Goal: Navigation & Orientation: Go to known website

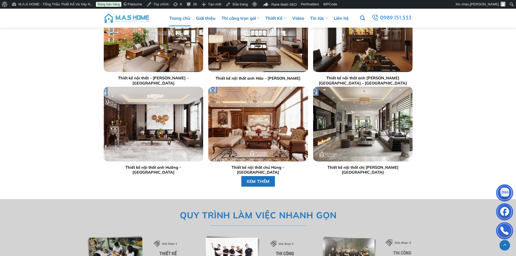
click at [141, 18] on img at bounding box center [127, 18] width 46 height 16
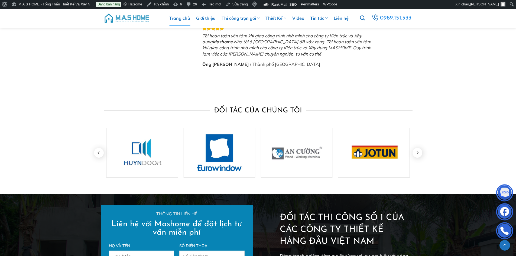
scroll to position [1706, 0]
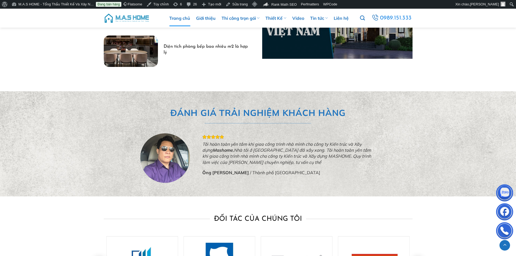
click at [135, 15] on img at bounding box center [127, 18] width 46 height 16
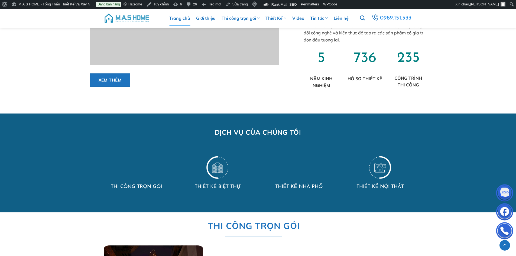
scroll to position [514, 0]
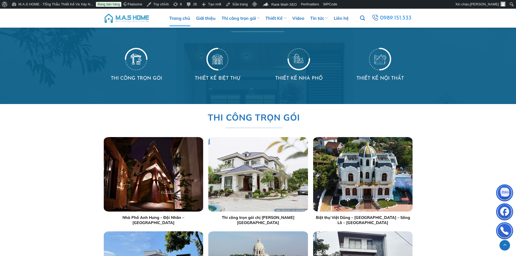
click at [138, 16] on img at bounding box center [127, 18] width 46 height 16
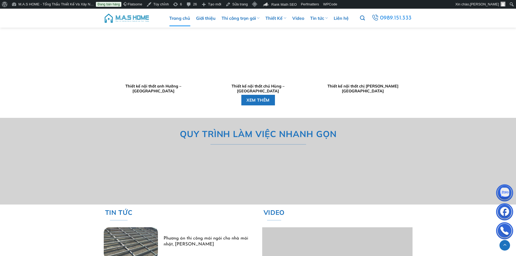
scroll to position [1543, 0]
